Goal: Information Seeking & Learning: Learn about a topic

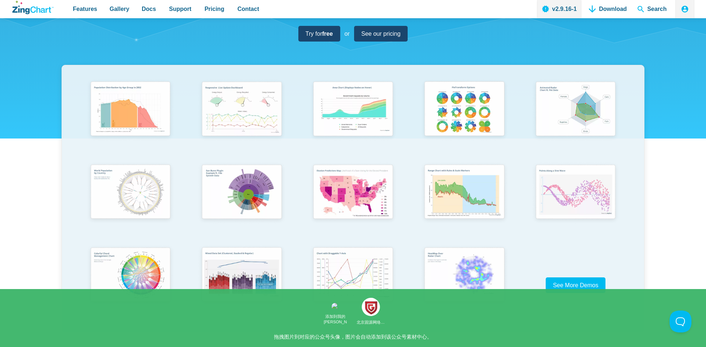
scroll to position [166, 0]
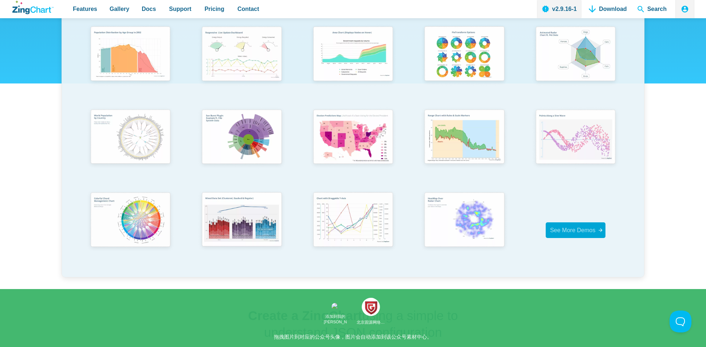
click at [562, 231] on span "See More Demos" at bounding box center [573, 230] width 46 height 6
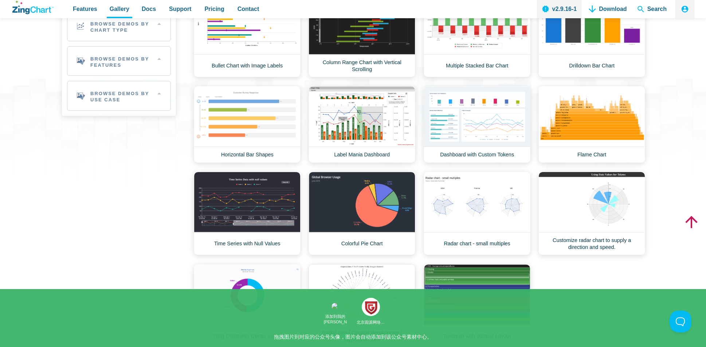
scroll to position [205, 0]
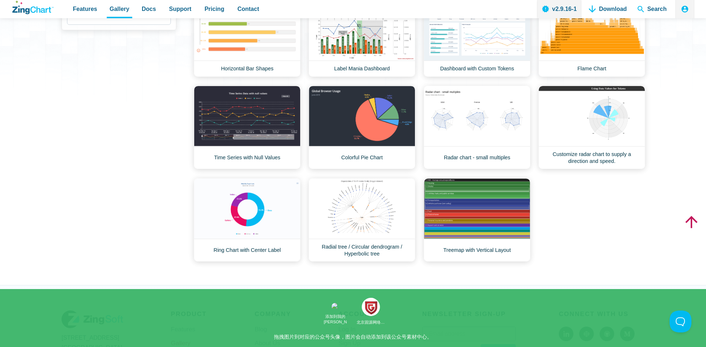
click at [656, 222] on div "Gallery Categories Most Popular Dashboards View All Browse by Category Most Pop…" at bounding box center [353, 57] width 706 height 455
click at [368, 211] on link "Radial tree / Circular dendrogram / Hyperbolic tree" at bounding box center [362, 219] width 107 height 83
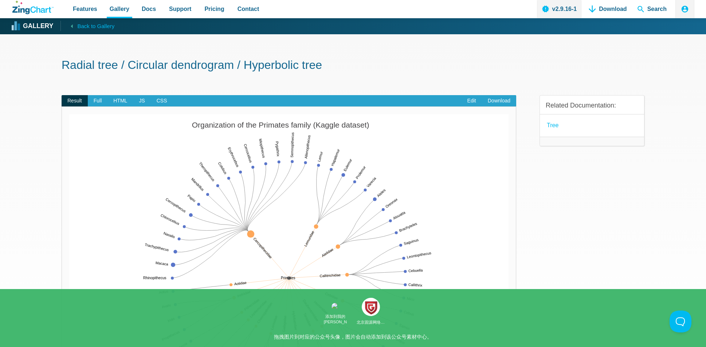
click at [95, 54] on div "Radial tree / Circular dendrogram / Hyperbolic tree Result Full HTML JS CSS Edi…" at bounding box center [353, 266] width 583 height 465
click at [81, 8] on span "Features" at bounding box center [85, 9] width 24 height 10
